Goal: Task Accomplishment & Management: Use online tool/utility

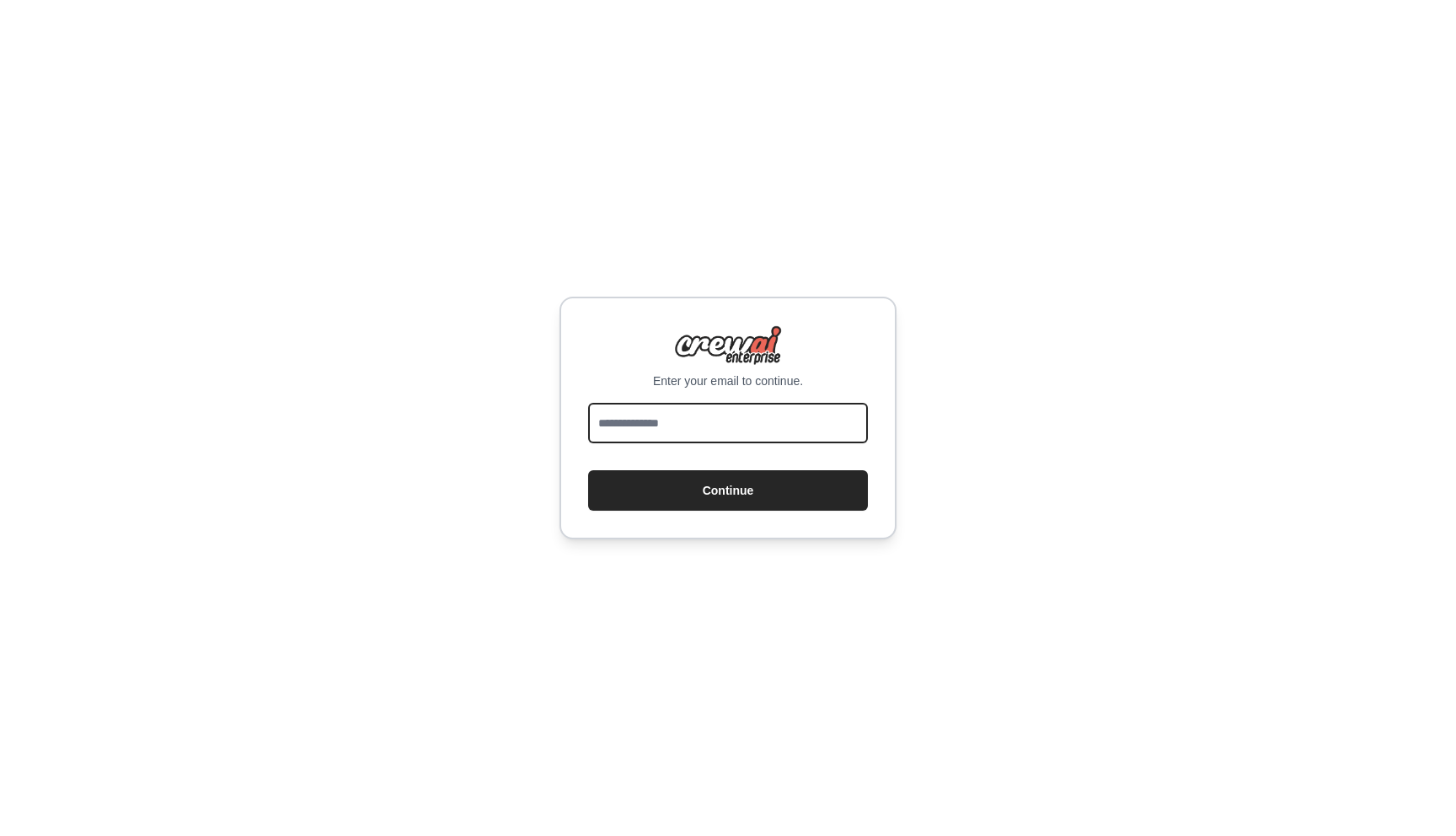
click at [693, 419] on input "email" at bounding box center [728, 423] width 280 height 40
type input "**********"
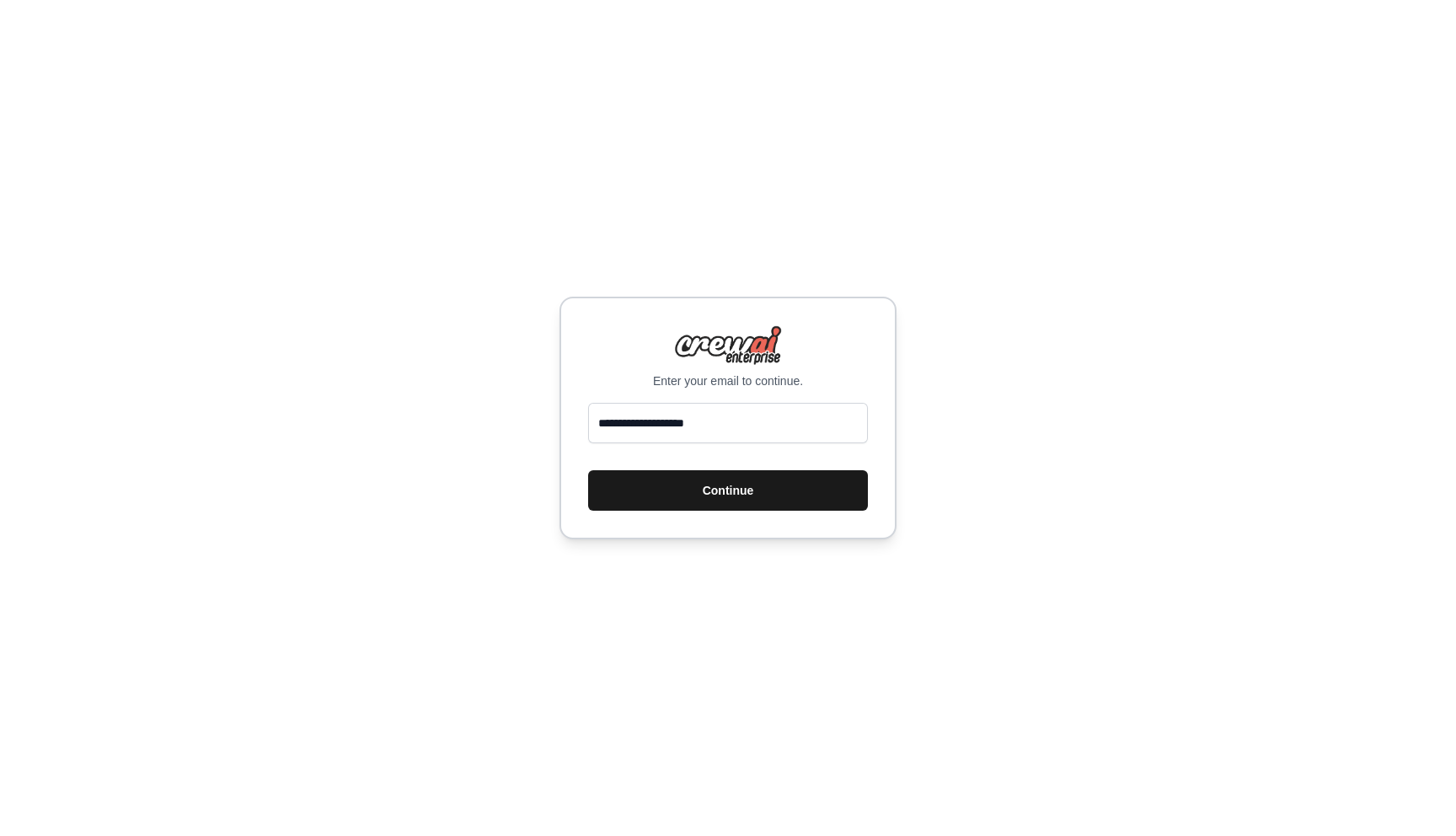
click at [745, 488] on button "Continue" at bounding box center [728, 490] width 280 height 40
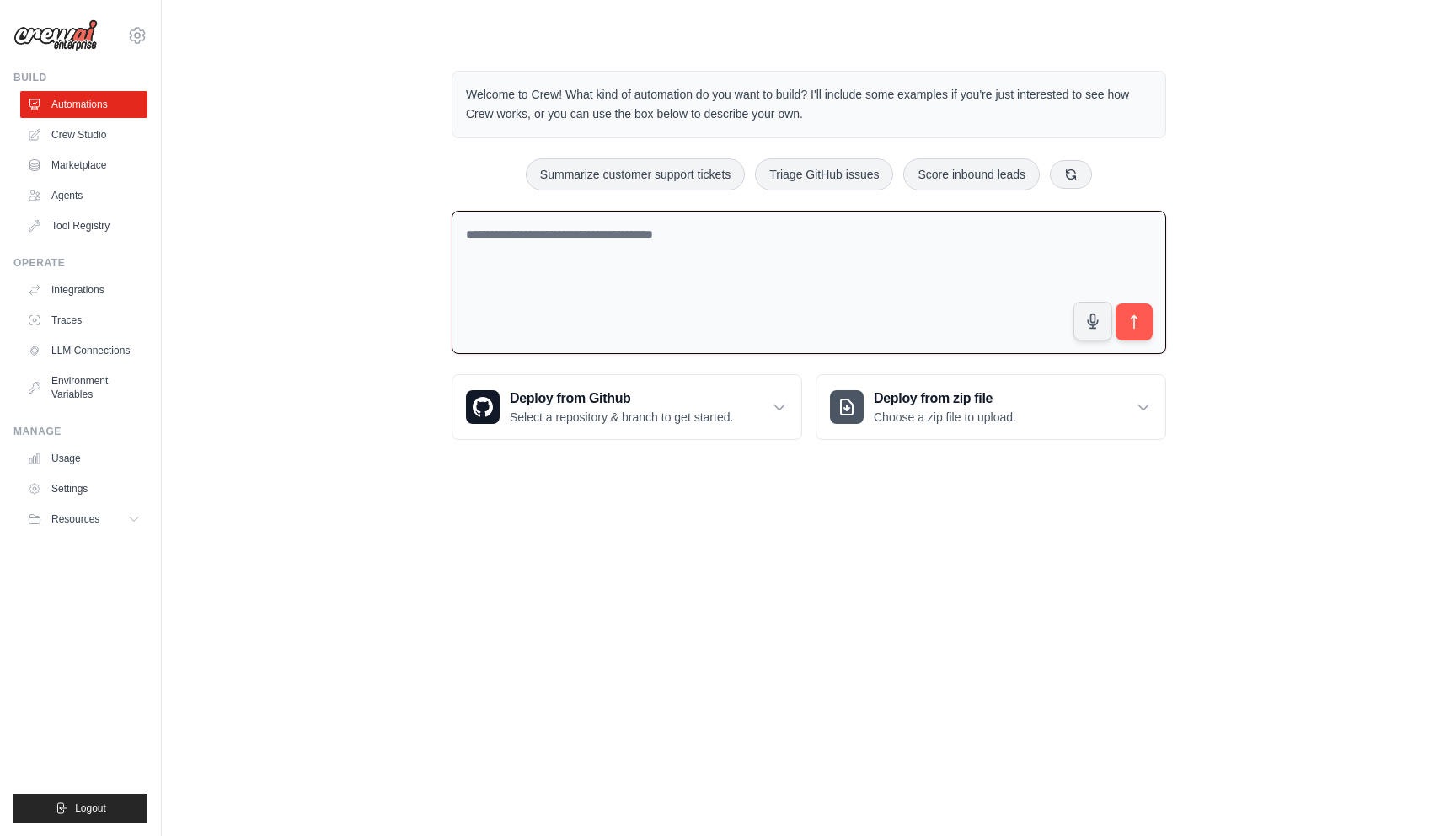
drag, startPoint x: 455, startPoint y: 288, endPoint x: 452, endPoint y: 255, distance: 33.1
click at [452, 255] on textarea at bounding box center [809, 283] width 715 height 144
click at [664, 539] on body "[EMAIL_ADDRESS][DOMAIN_NAME] Settings Build Automations Crew Studio" at bounding box center [728, 418] width 1456 height 836
click at [1235, 368] on div "Welcome to Crew! What kind of automation do you want to build? I'll include som…" at bounding box center [809, 255] width 1240 height 423
click at [1135, 404] on icon at bounding box center [1143, 407] width 17 height 17
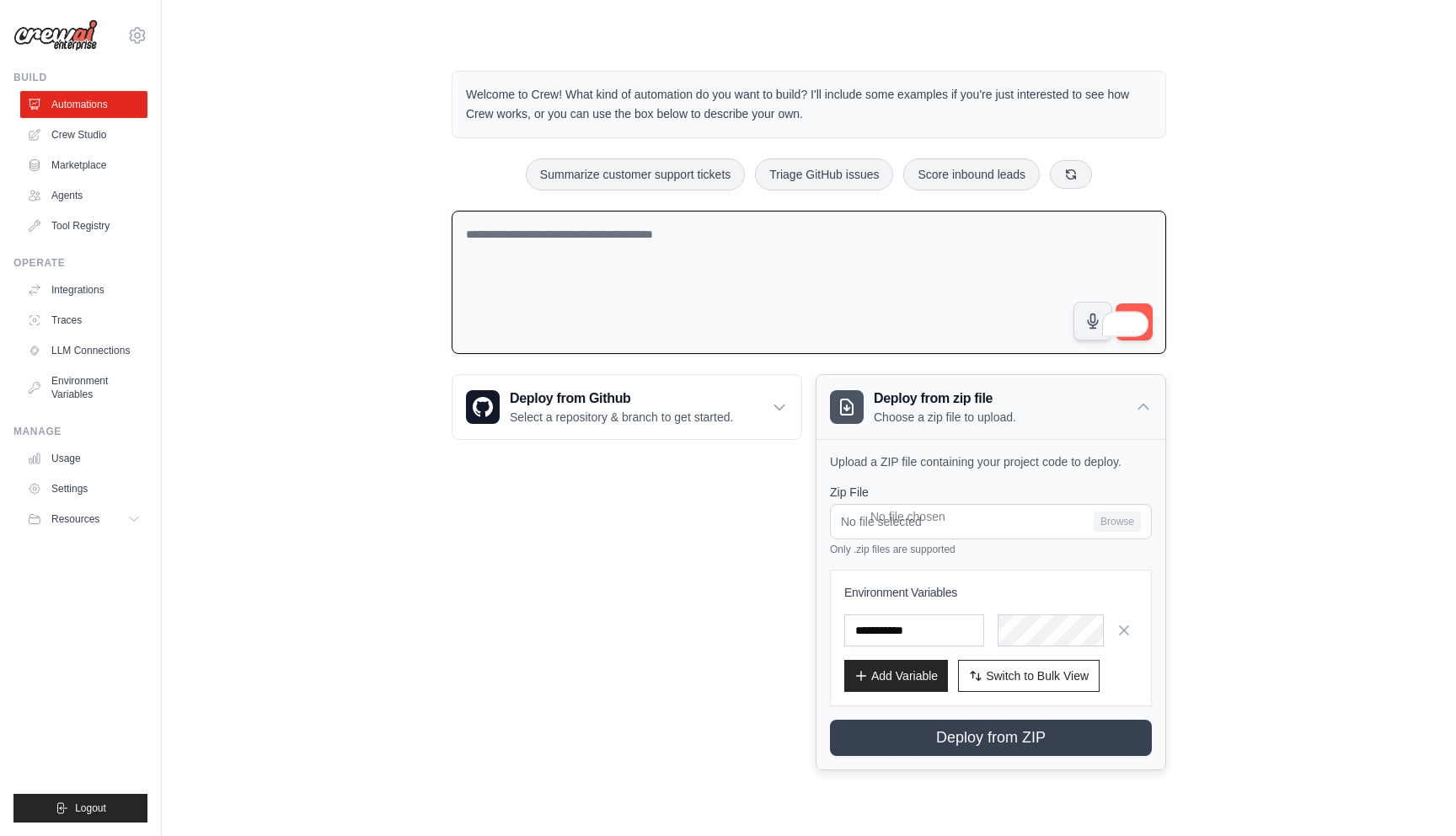
click at [1135, 404] on icon at bounding box center [1143, 407] width 17 height 17
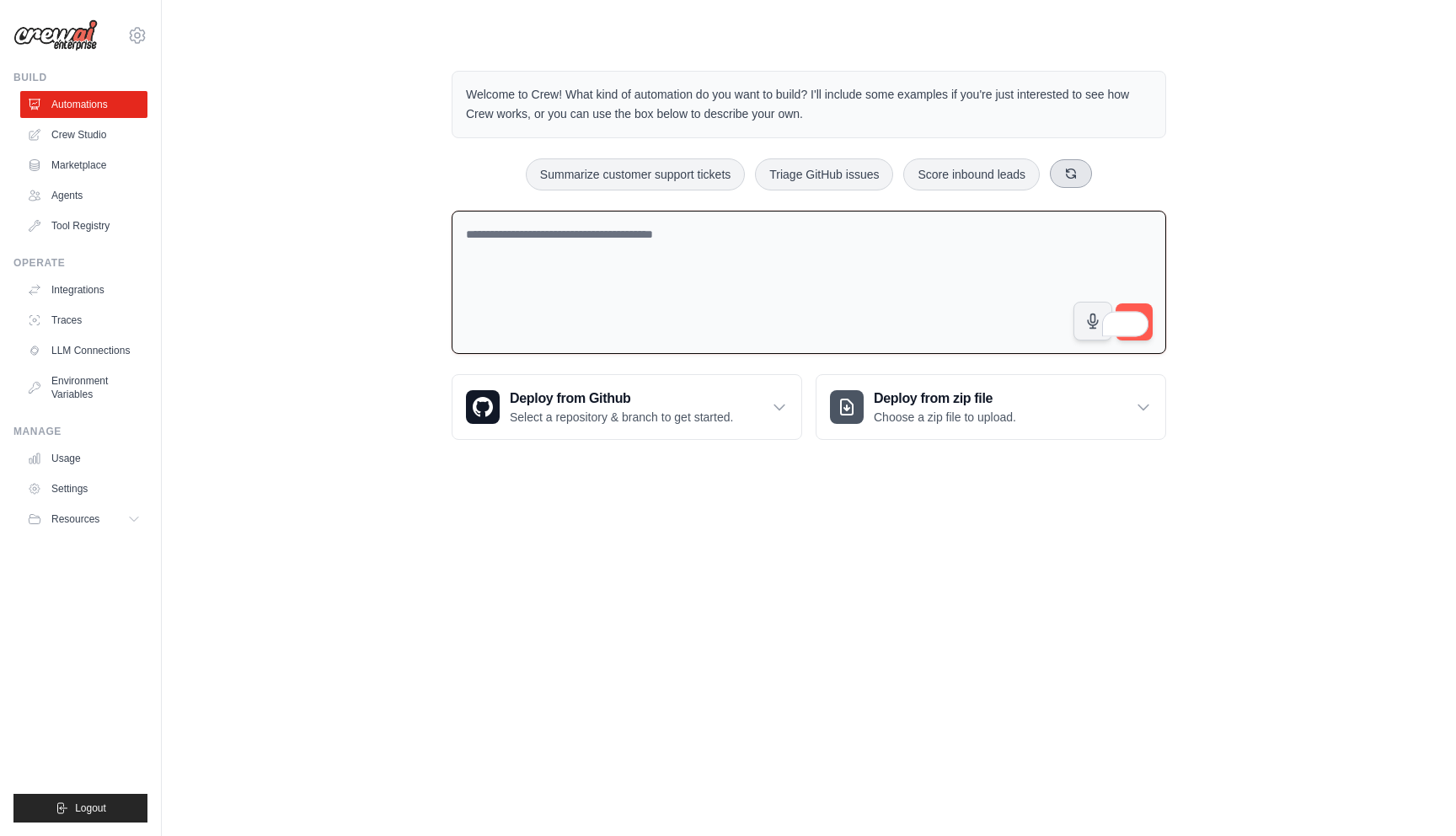
click at [1091, 184] on button at bounding box center [1070, 173] width 42 height 28
click at [1097, 169] on icon at bounding box center [1092, 173] width 9 height 9
click at [999, 169] on button "Process invoices automatically" at bounding box center [955, 174] width 189 height 32
type textarea "**********"
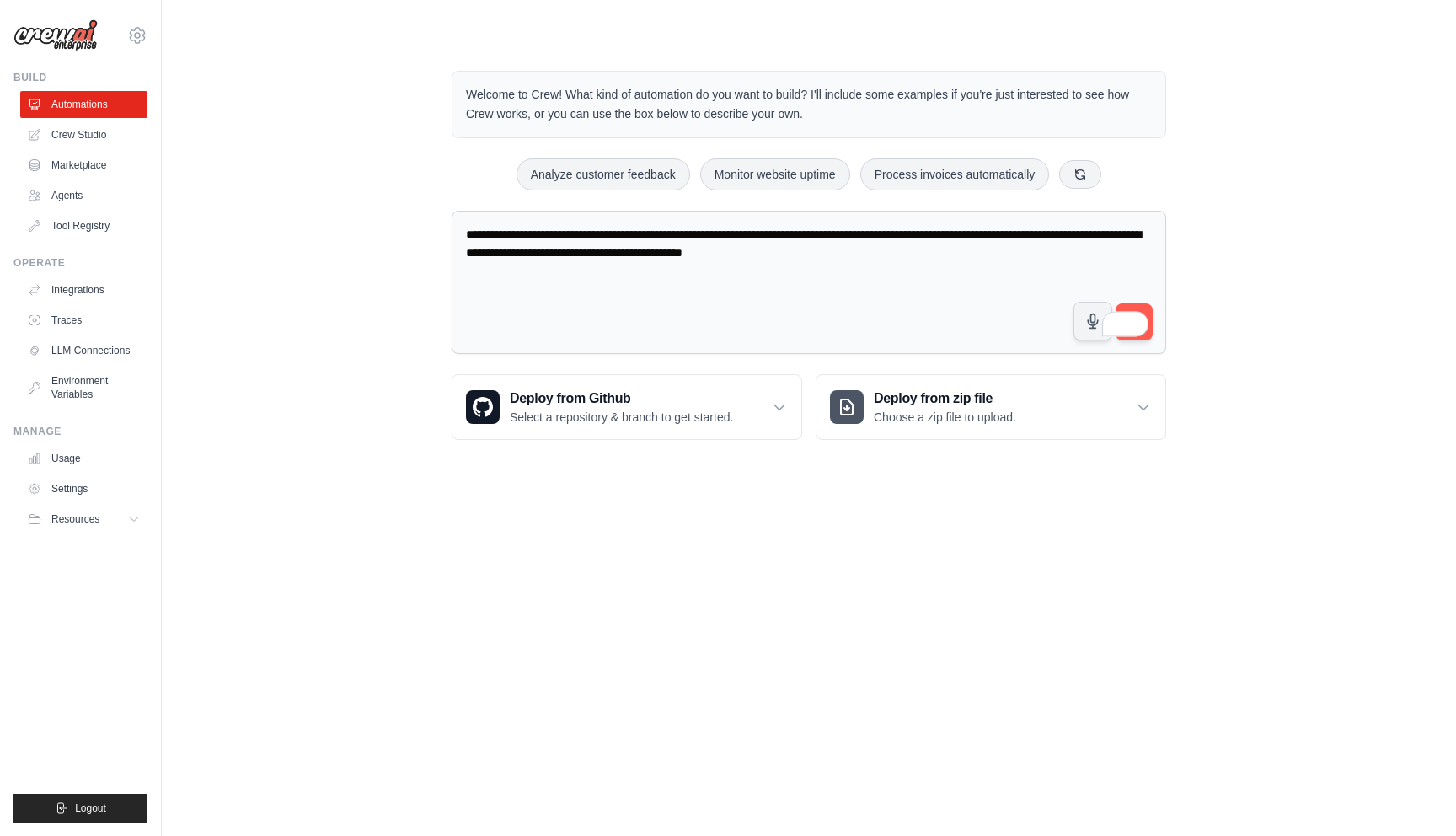
click at [1142, 306] on span at bounding box center [1137, 321] width 24 height 31
click at [1147, 311] on span at bounding box center [1137, 321] width 24 height 31
click at [1146, 337] on button "submit" at bounding box center [1134, 322] width 39 height 39
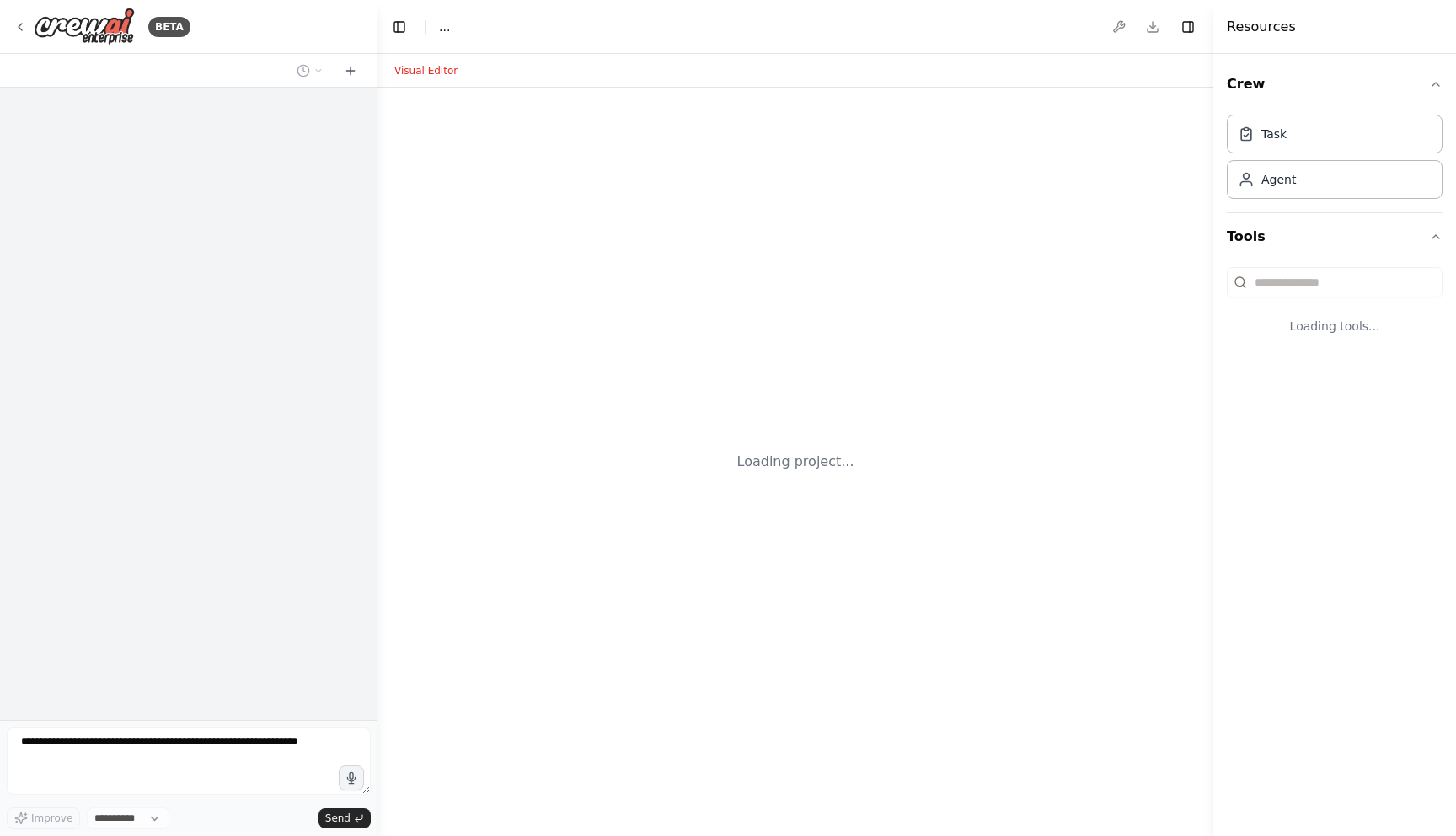
select select "****"
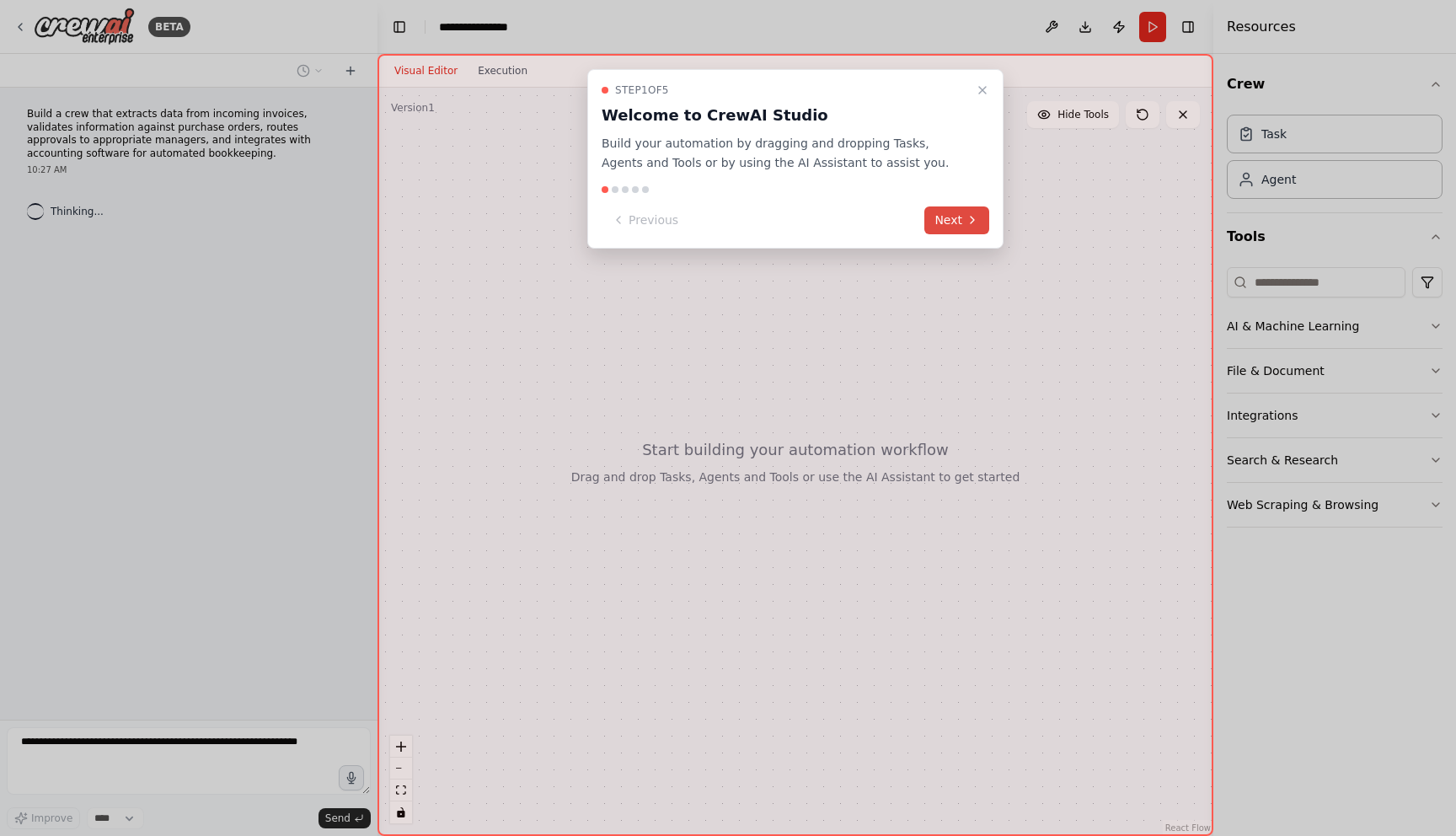
click at [958, 227] on button "Next" at bounding box center [956, 220] width 65 height 28
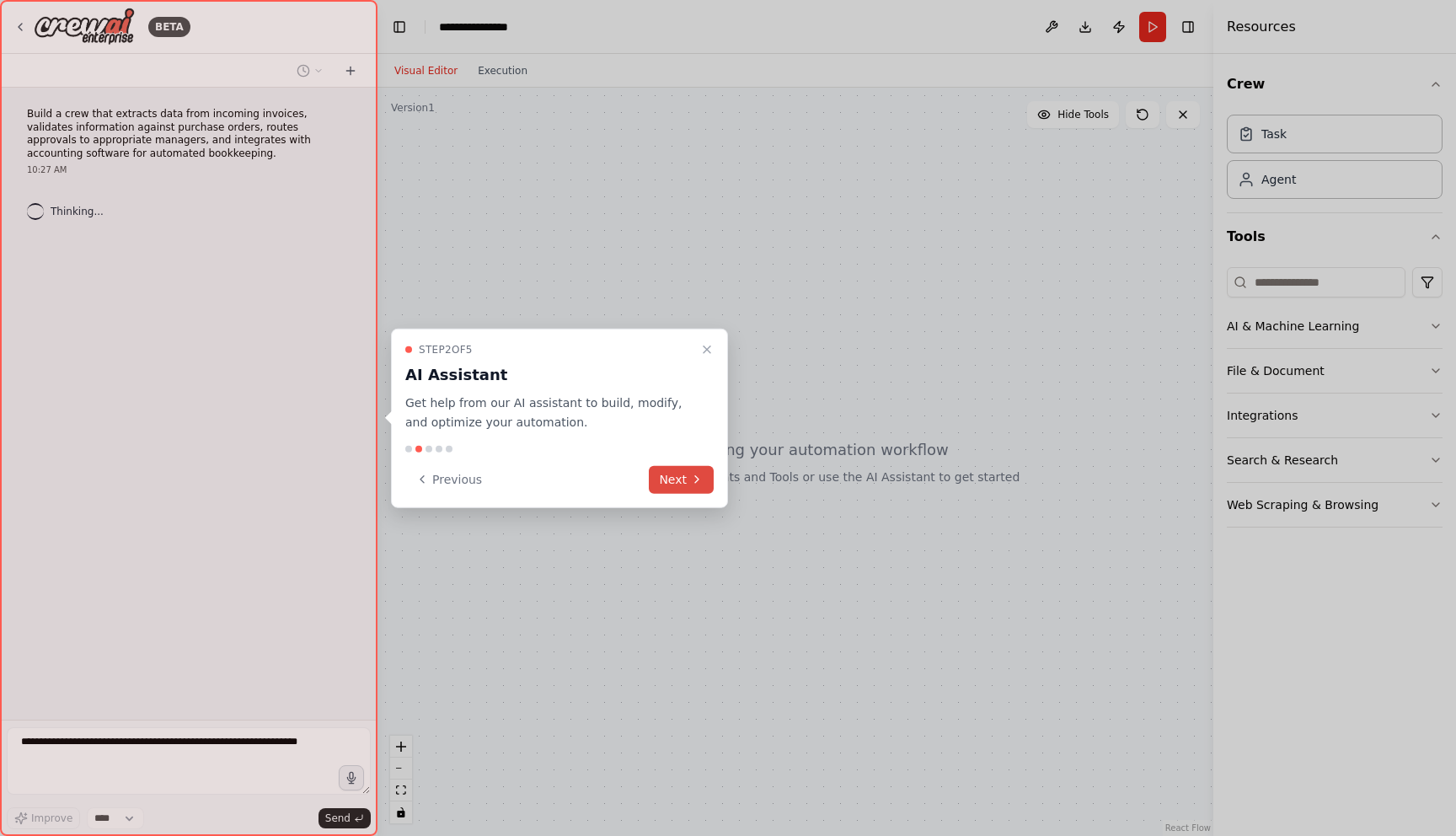
click at [692, 478] on icon at bounding box center [697, 479] width 14 height 14
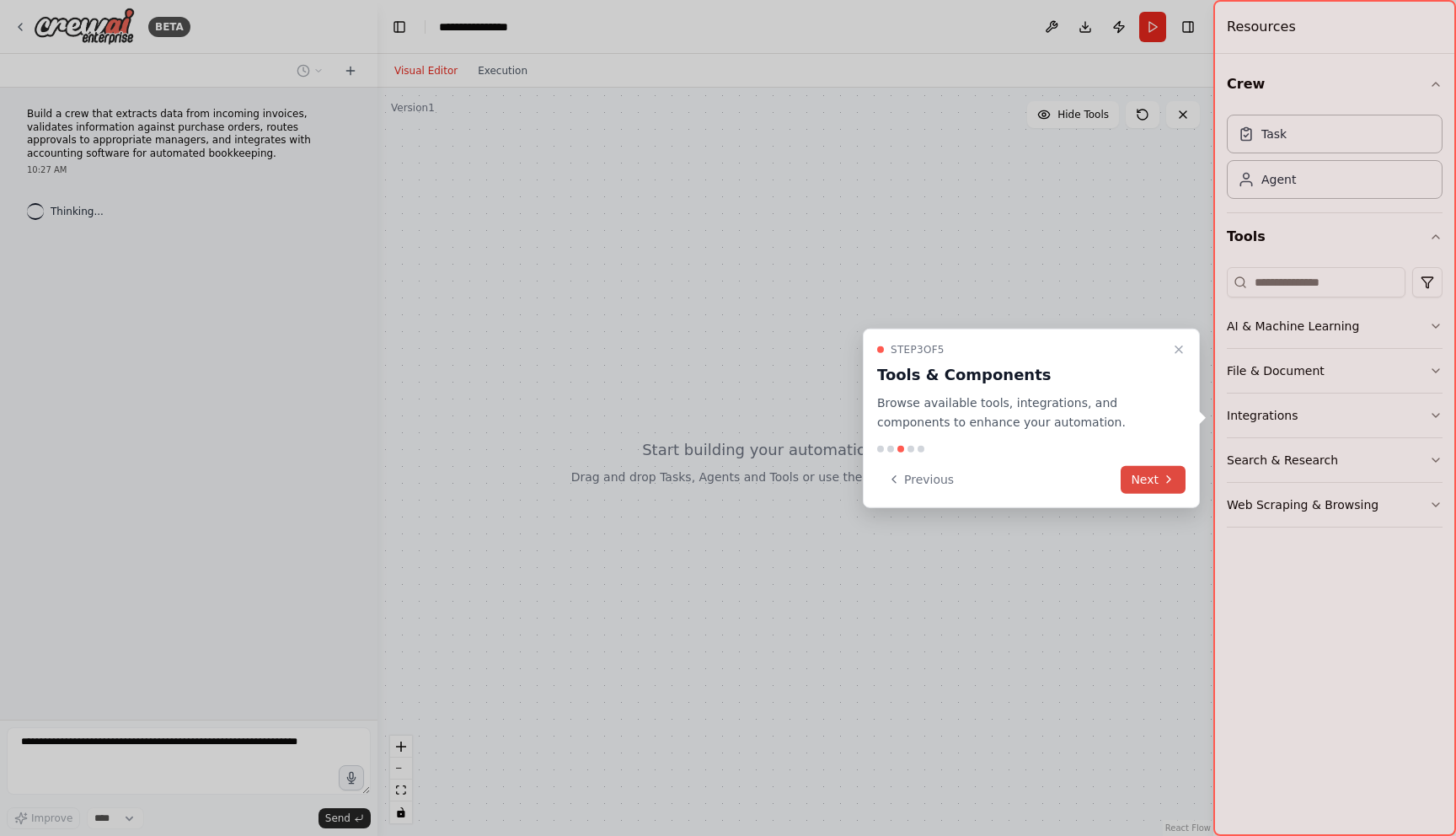
click at [1136, 482] on button "Next" at bounding box center [1152, 478] width 65 height 28
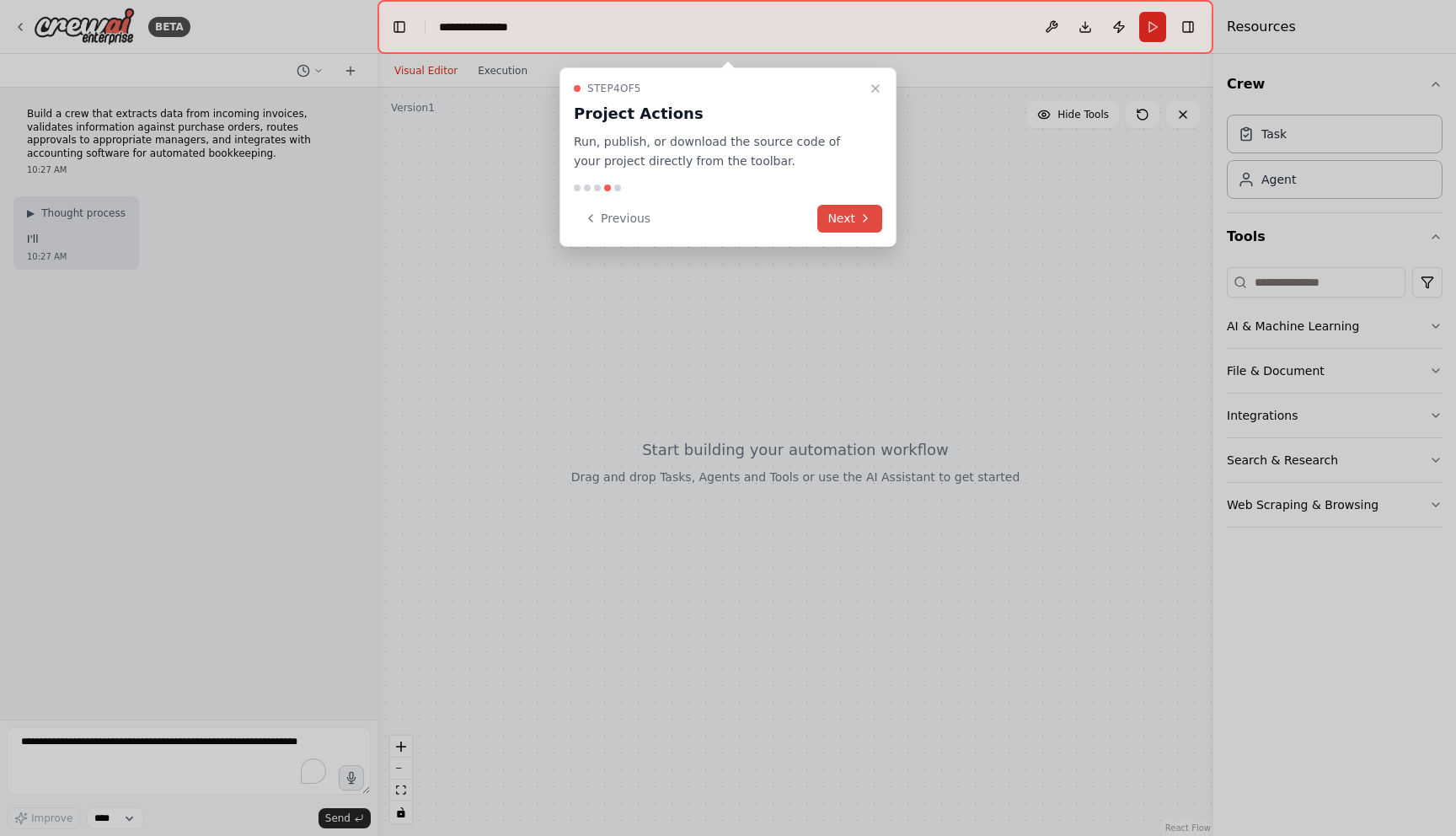
click at [855, 218] on button "Next" at bounding box center [849, 218] width 65 height 28
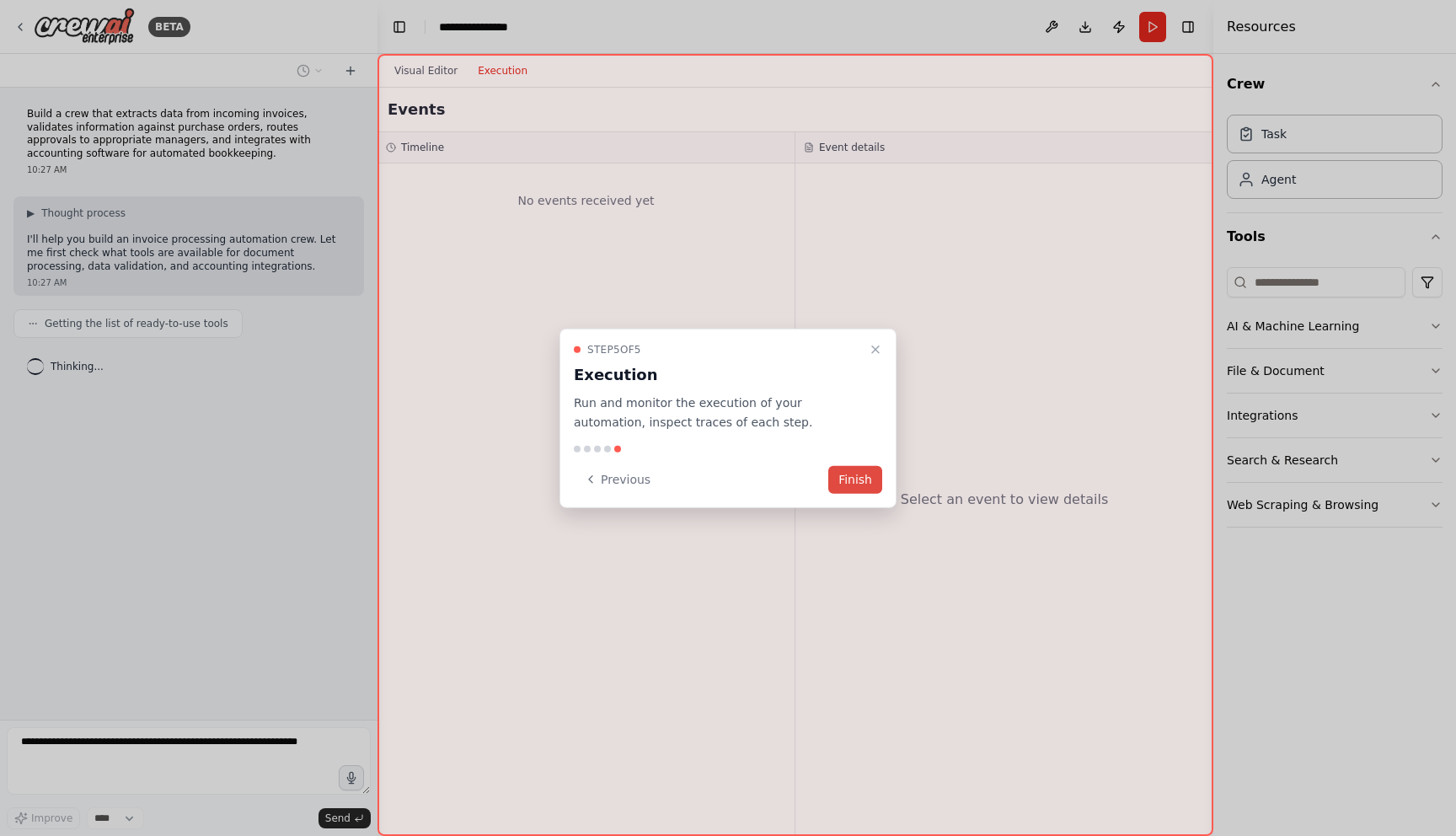
click at [852, 481] on button "Finish" at bounding box center [855, 478] width 54 height 28
